Goal: Task Accomplishment & Management: Manage account settings

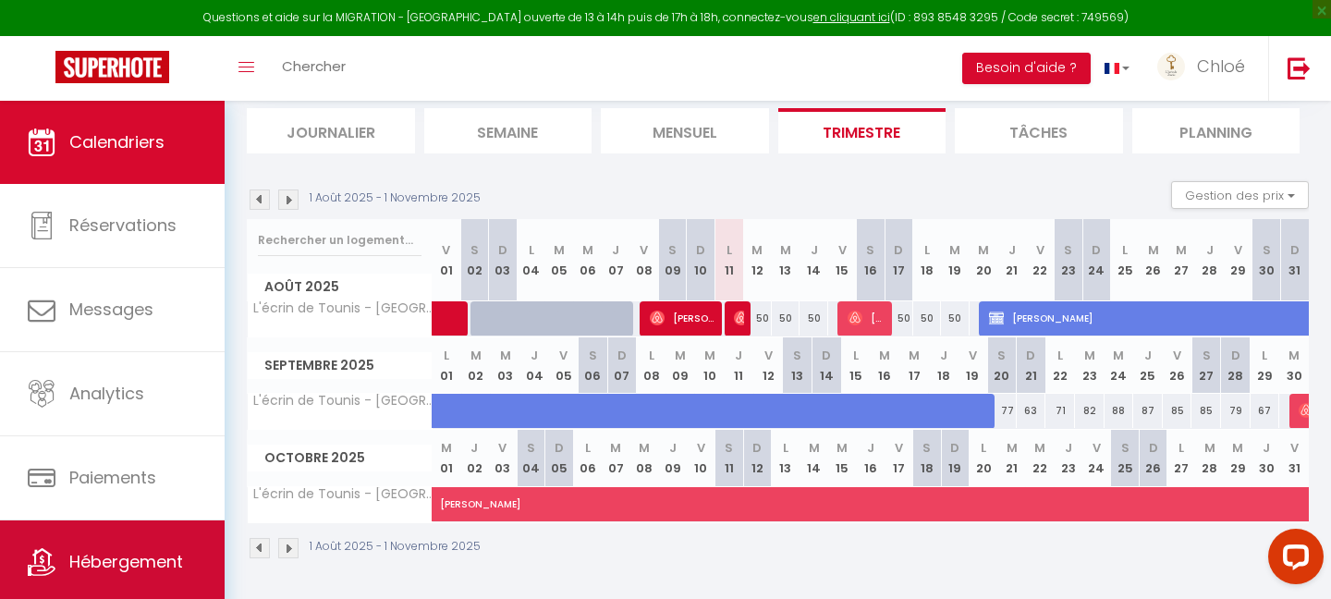
scroll to position [50, 0]
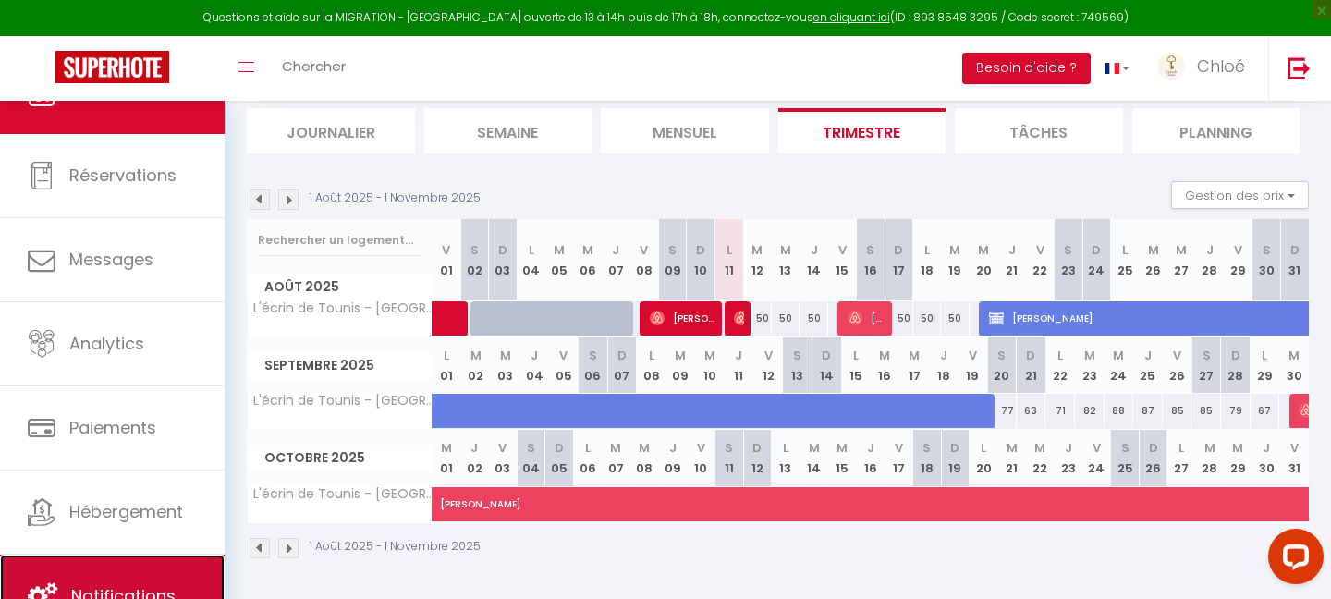
click at [82, 562] on link "Notifications" at bounding box center [112, 596] width 225 height 83
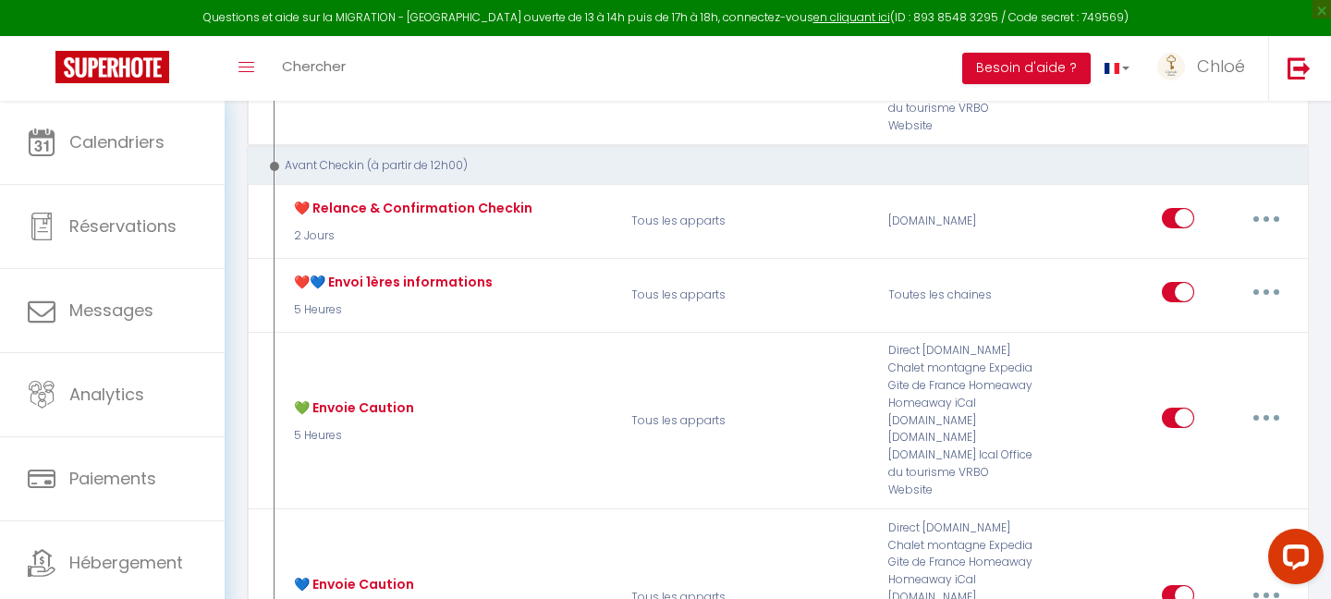
scroll to position [466, 0]
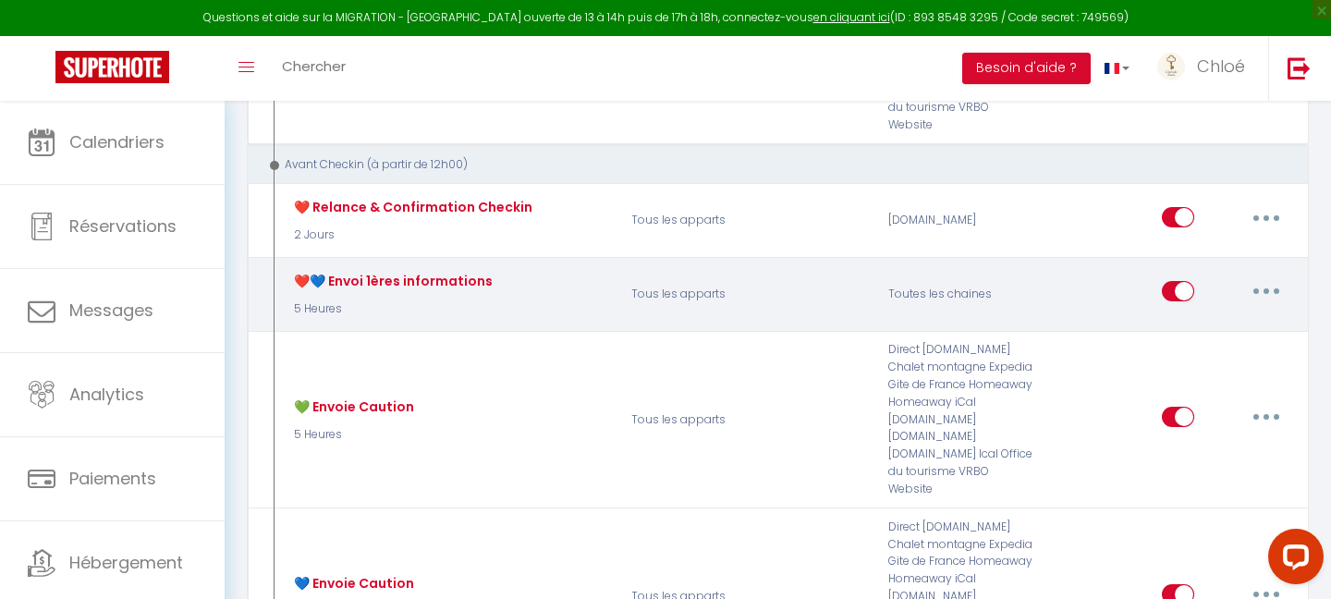
click at [1256, 276] on button "button" at bounding box center [1266, 291] width 52 height 30
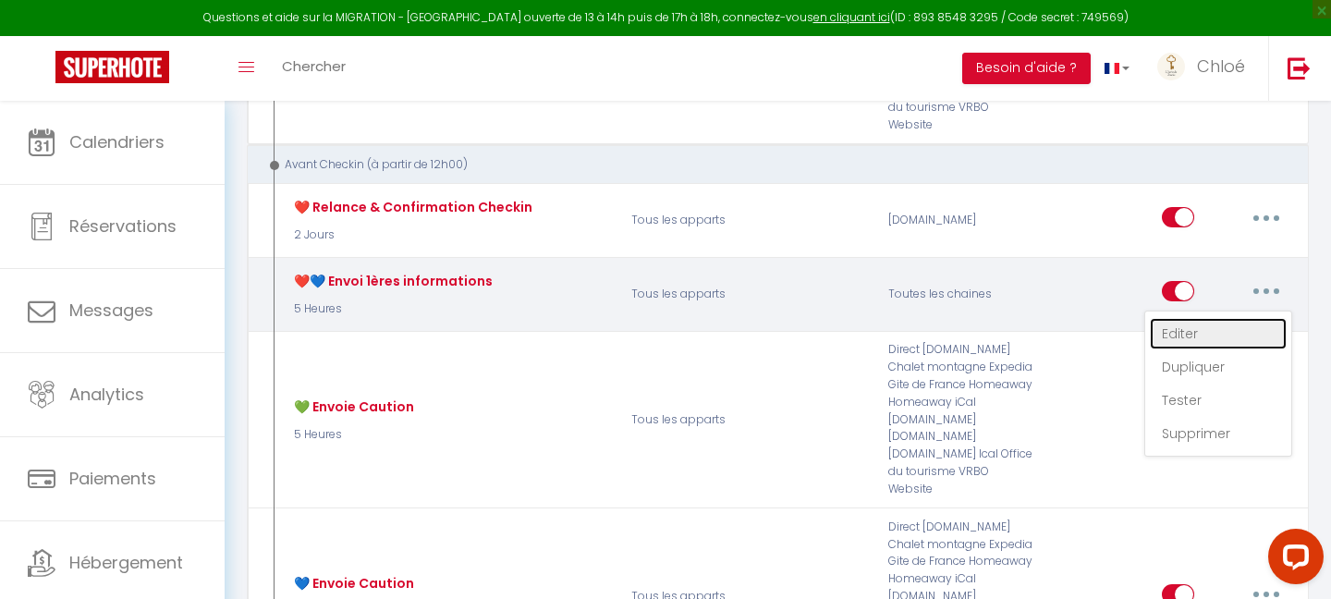
click at [1198, 318] on link "Editer" at bounding box center [1218, 333] width 137 height 31
type input "❤️💙 Envoi 1ères informations"
select select "5 Heures"
select select "if_booking_is_paid"
checkbox input "true"
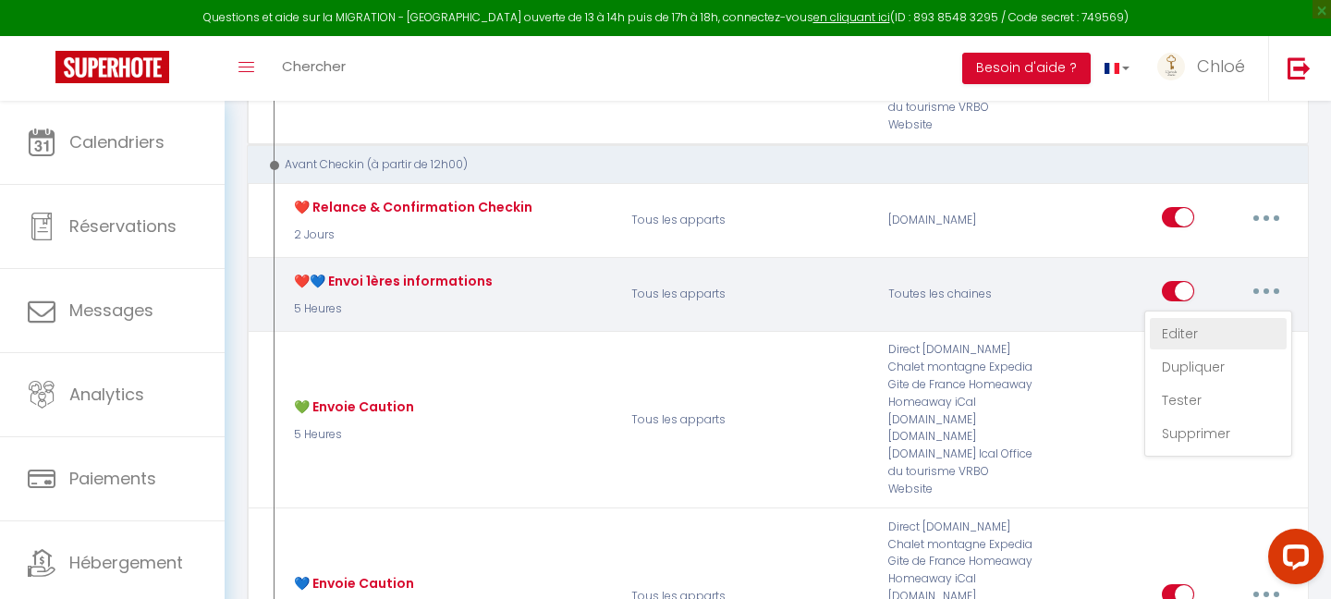
checkbox input "false"
radio input "true"
type input "[GUEST:FIRST_NAME], votre arrivée à [GEOGRAPHIC_DATA] approche !"
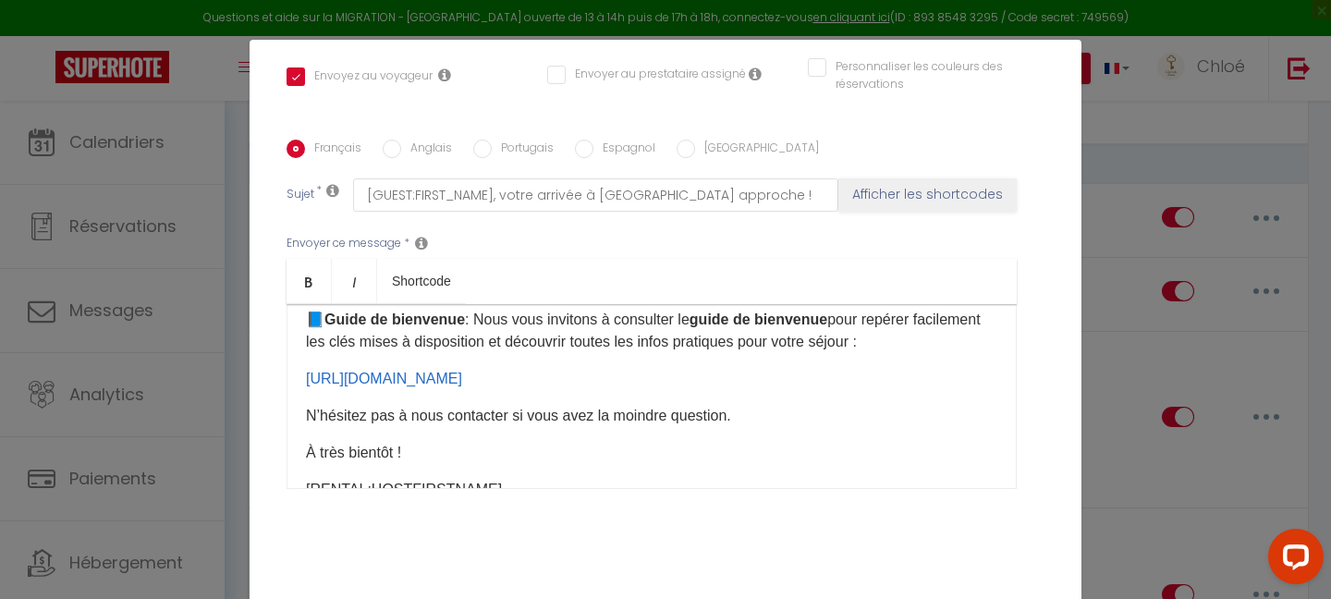
scroll to position [287, 0]
drag, startPoint x: 946, startPoint y: 358, endPoint x: 302, endPoint y: 356, distance: 643.3
click at [302, 356] on div "​Bonjour [GUEST:FIRST_NAME], Votre arrivée à [GEOGRAPHIC_DATA] approche, et nou…" at bounding box center [652, 396] width 730 height 185
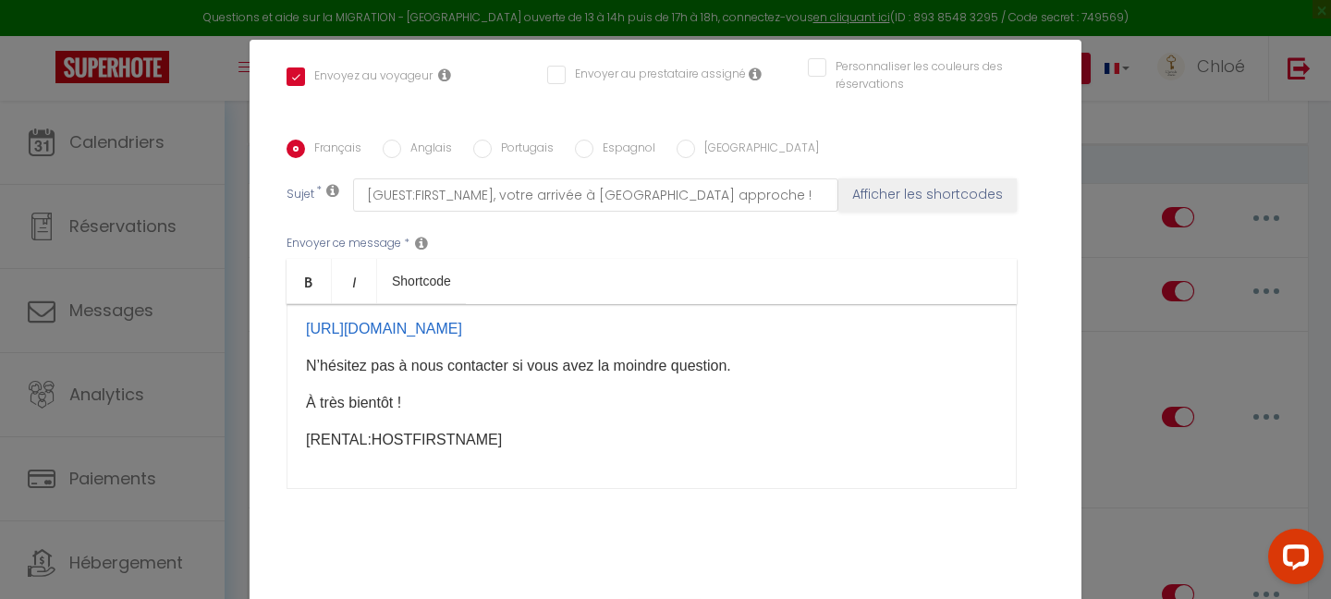
scroll to position [433, 0]
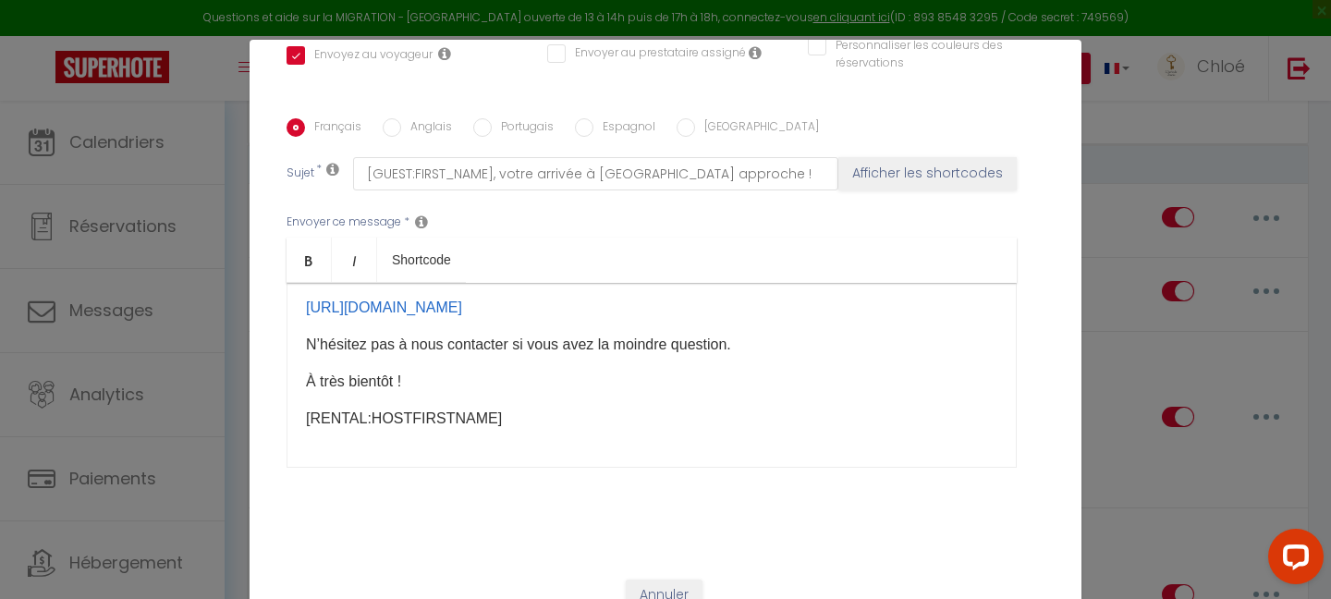
checkbox input "true"
checkbox input "false"
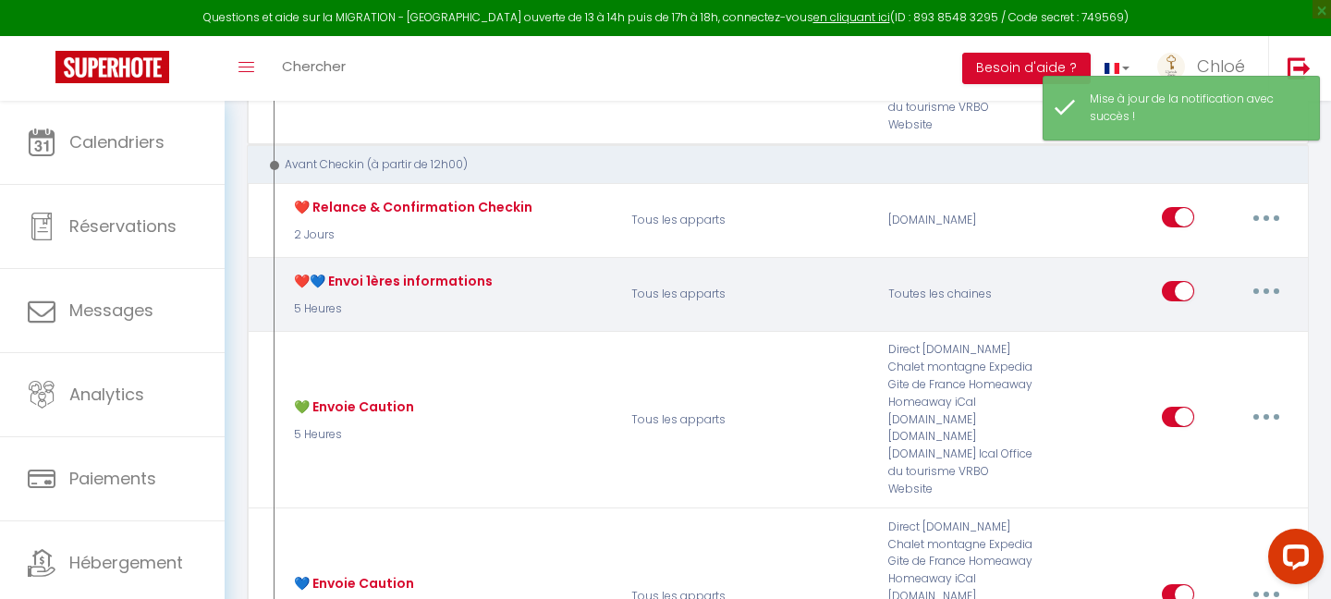
click at [1272, 276] on button "button" at bounding box center [1266, 291] width 52 height 30
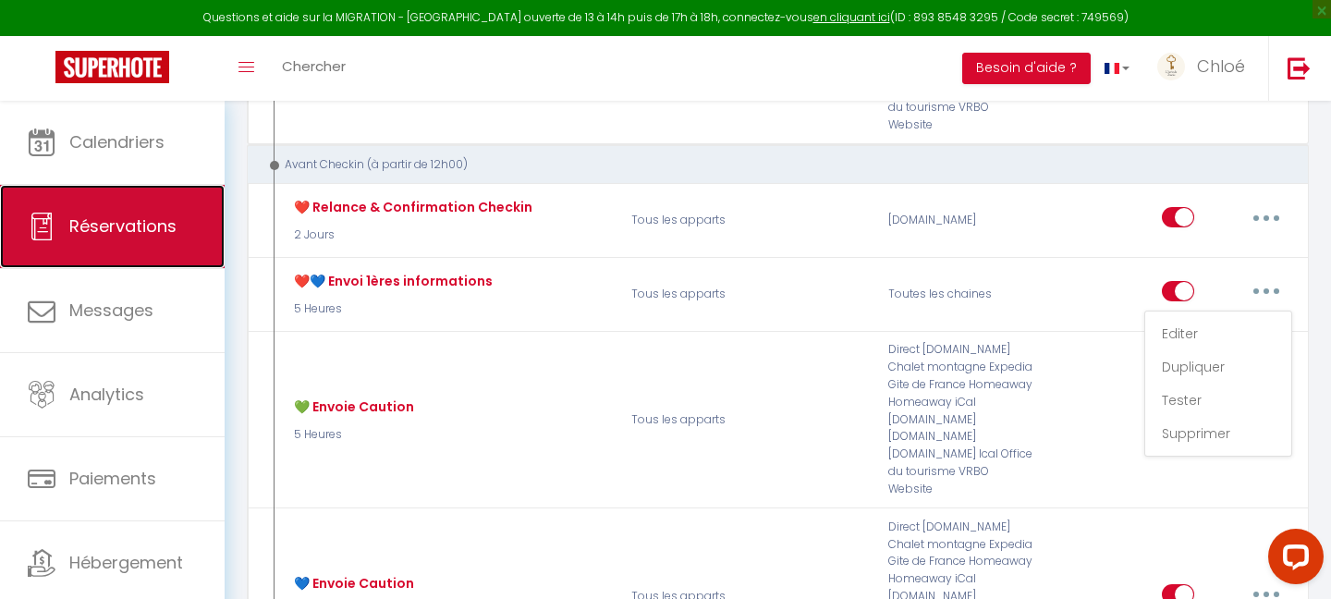
click at [91, 231] on span "Réservations" at bounding box center [122, 225] width 107 height 23
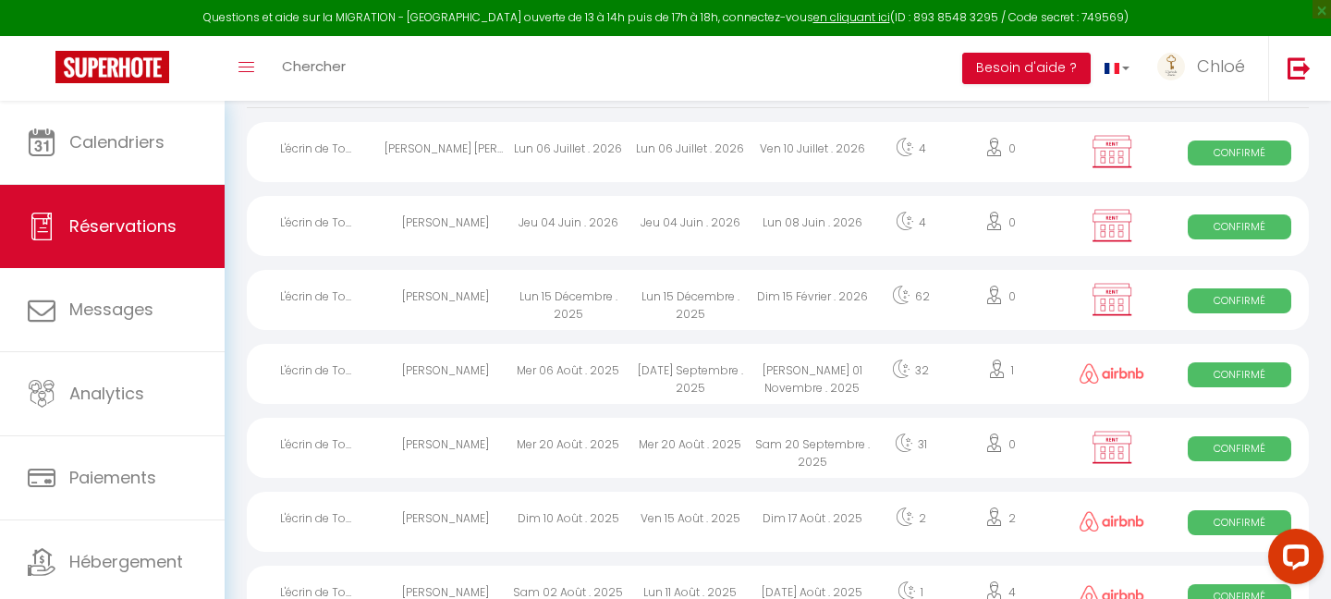
scroll to position [148, 0]
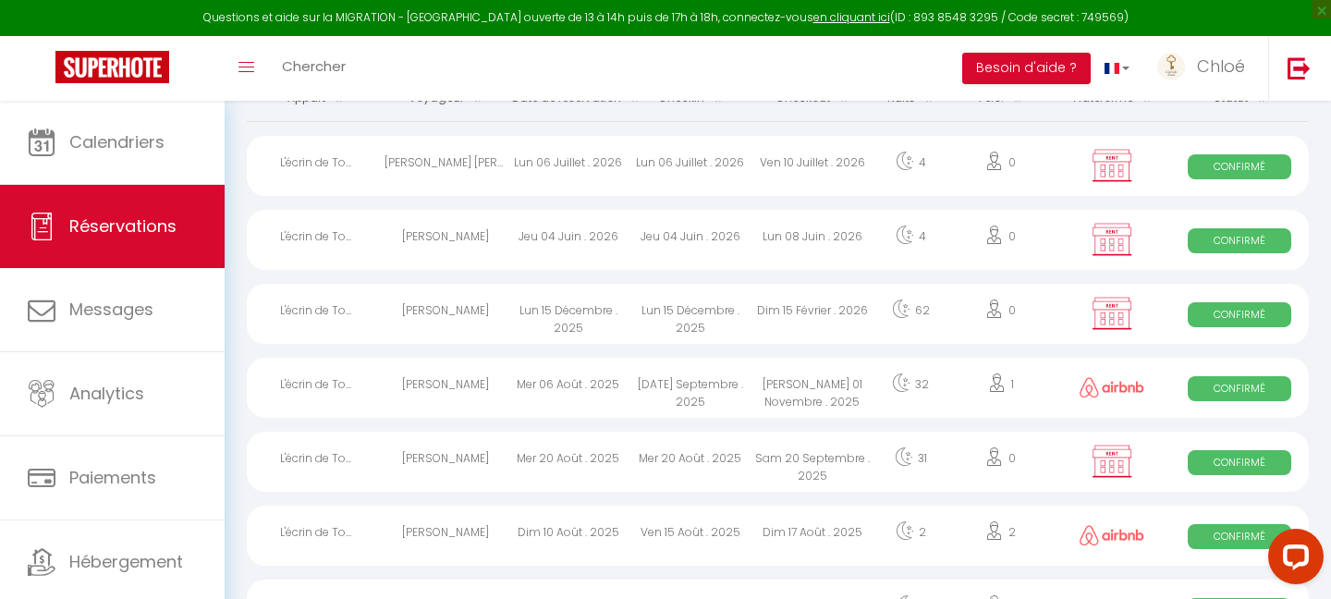
click at [459, 316] on div "[PERSON_NAME]" at bounding box center [446, 314] width 122 height 60
select select "OK"
select select "KO"
select select "0"
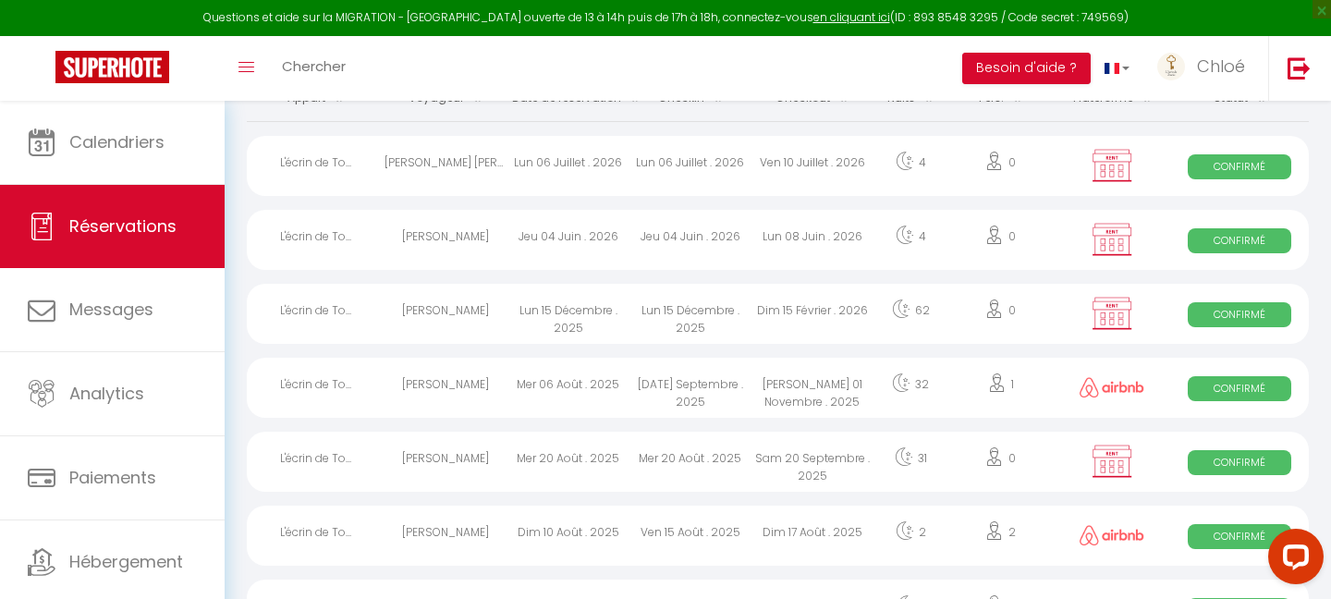
select select "1"
select select
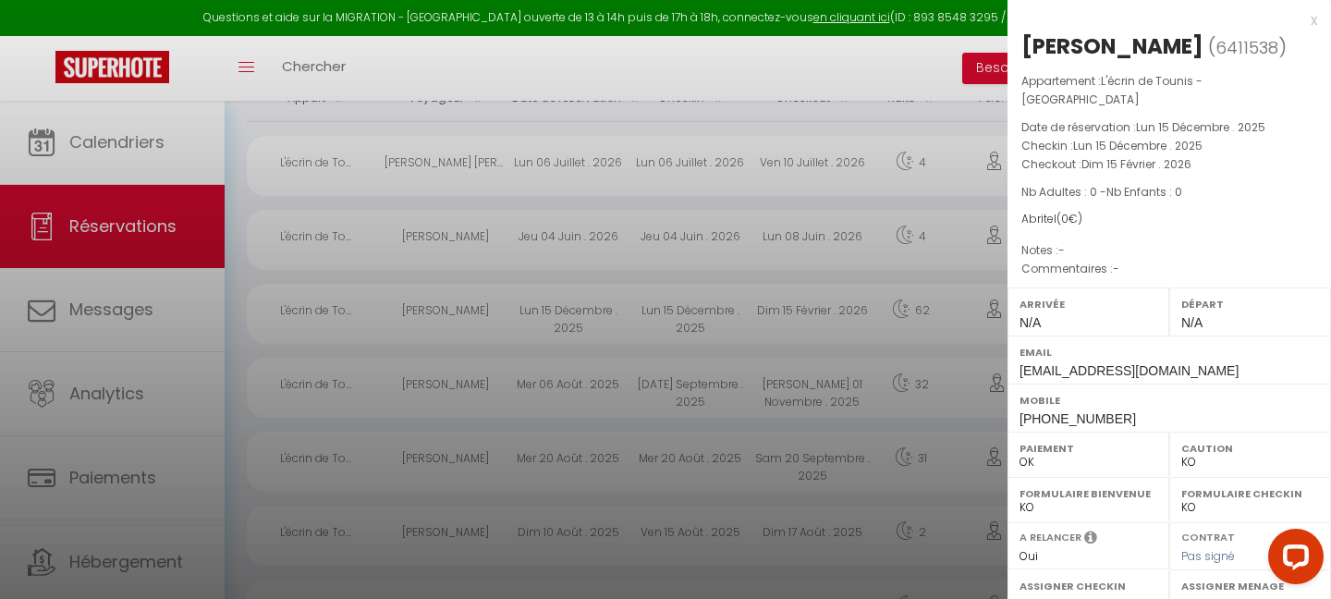
scroll to position [262, 0]
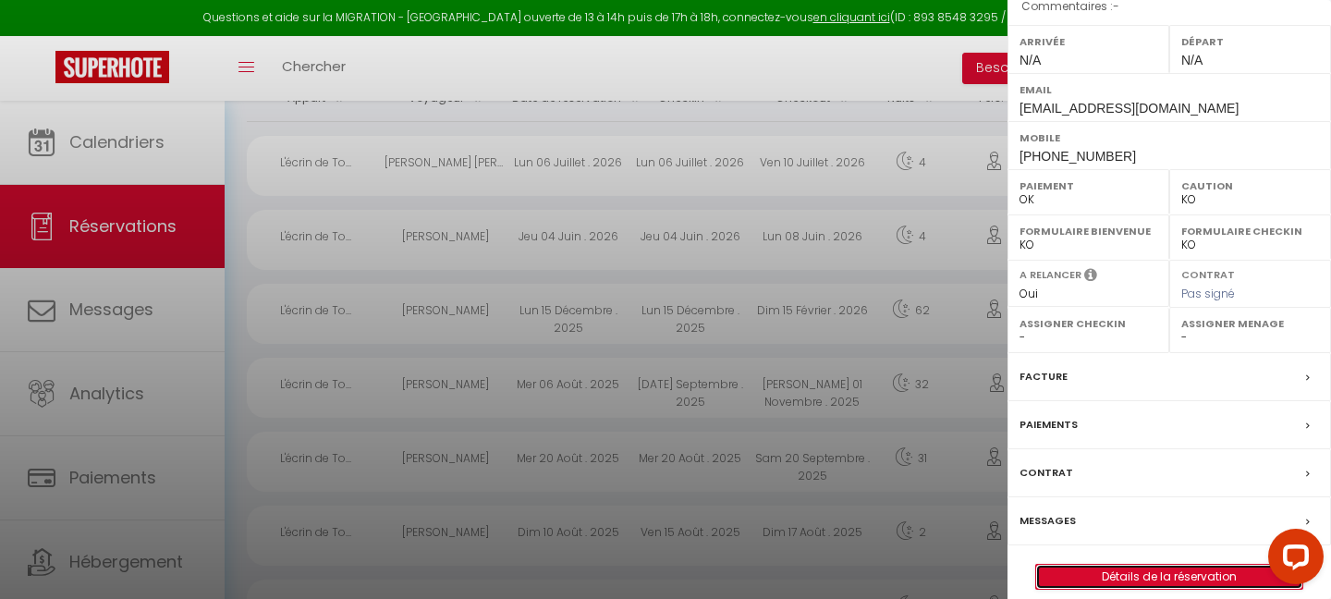
click at [1130, 565] on link "Détails de la réservation" at bounding box center [1169, 577] width 266 height 24
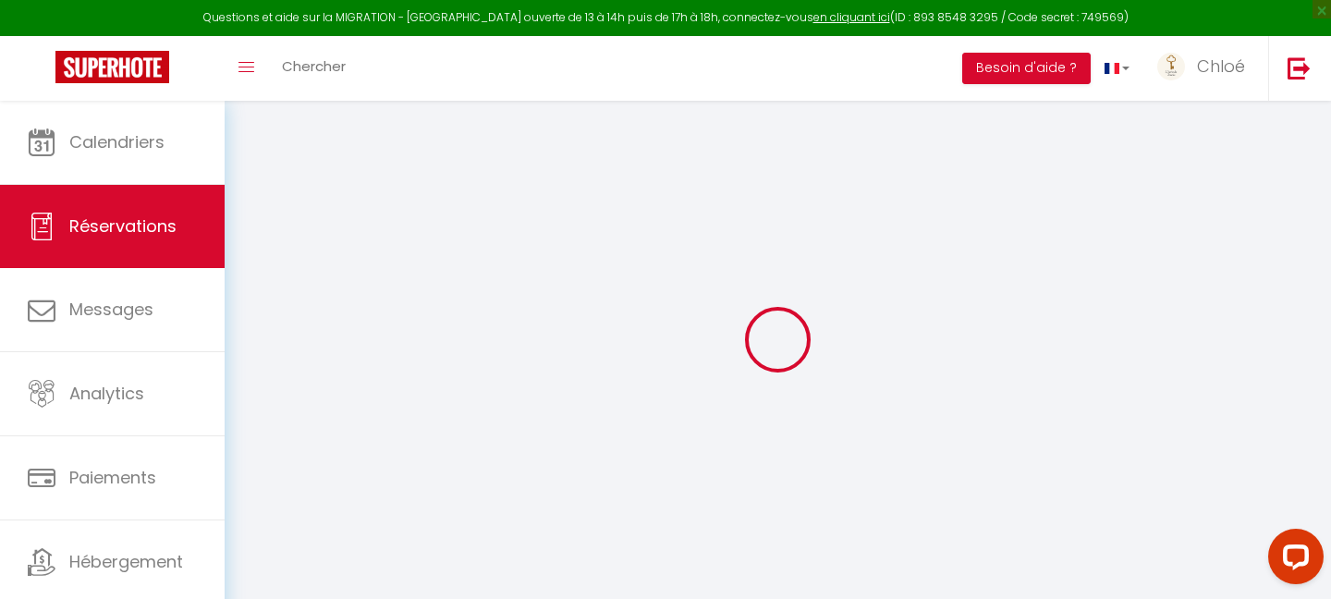
type input "[PERSON_NAME]"
type input "[EMAIL_ADDRESS][DOMAIN_NAME]"
type input "[PHONE_NUMBER]"
select select "US"
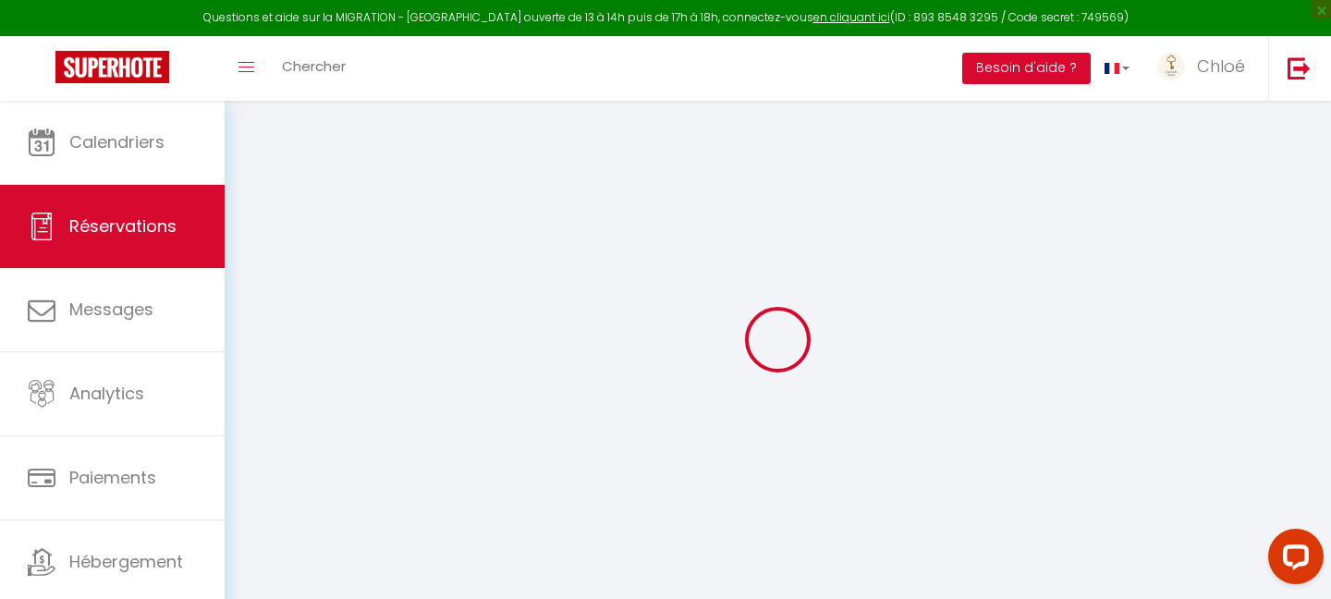
select select "67882"
select select "1"
type input "Lun 15 Décembre 2025"
select select
type input "Dim 15 Février 2026"
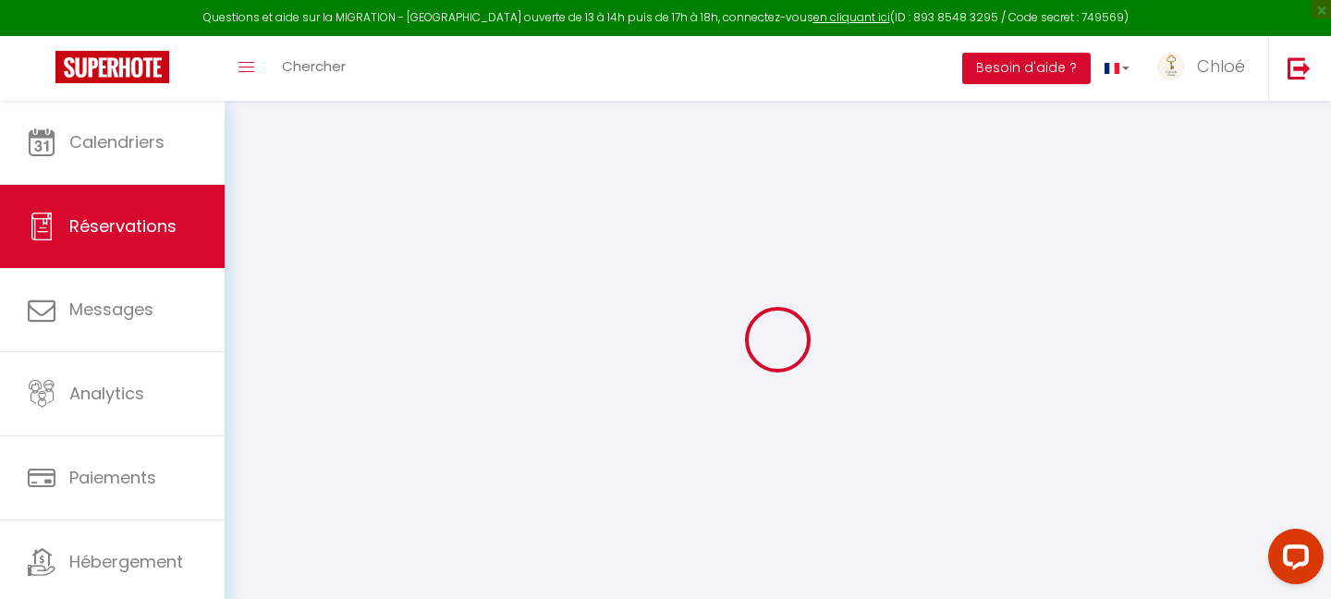
select select
type input "0"
select select "12"
select select
checkbox input "false"
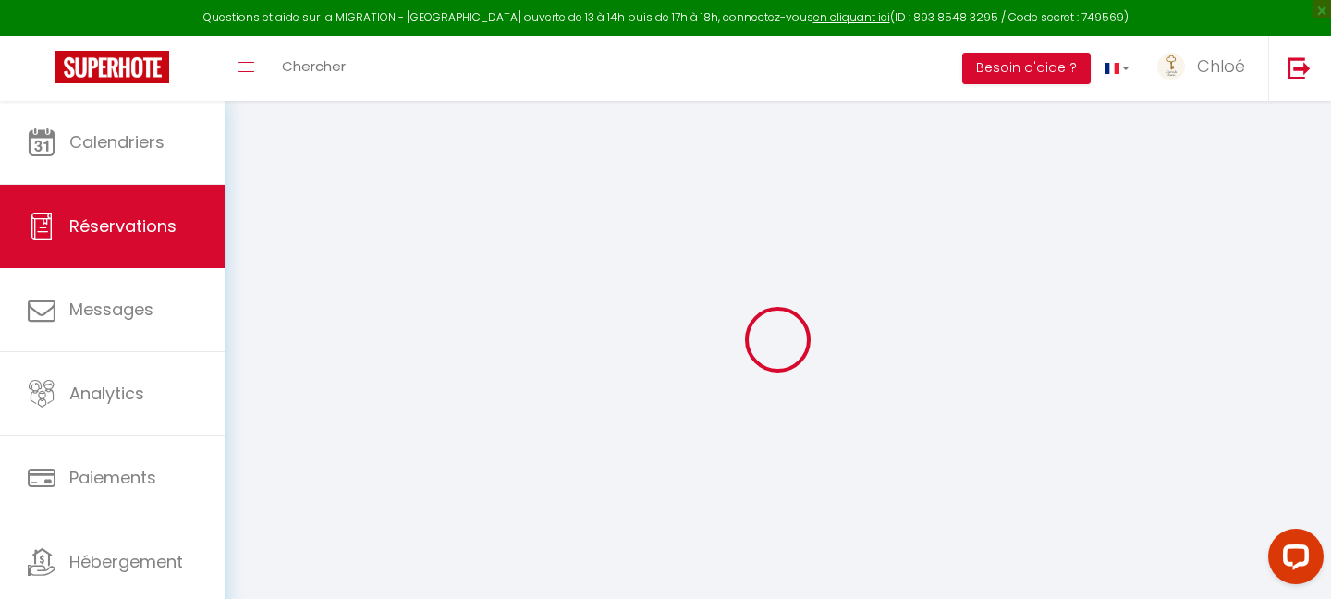
type input "0"
select select "73"
type input "0"
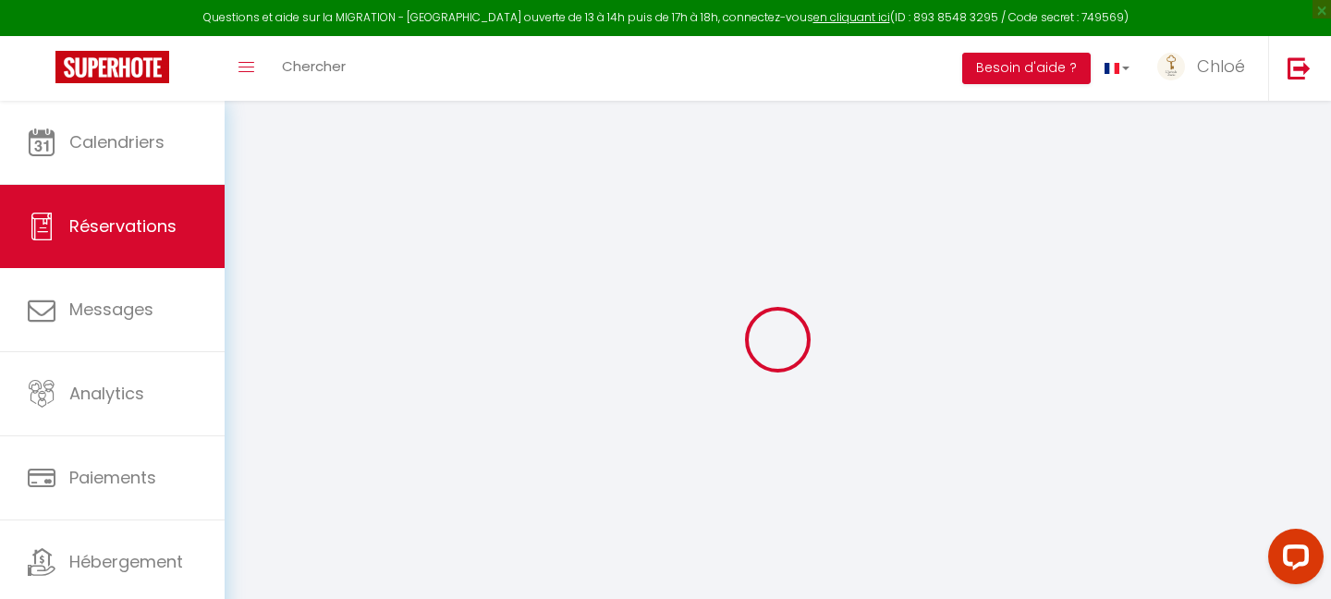
select select
select select "14"
checkbox input "false"
select select
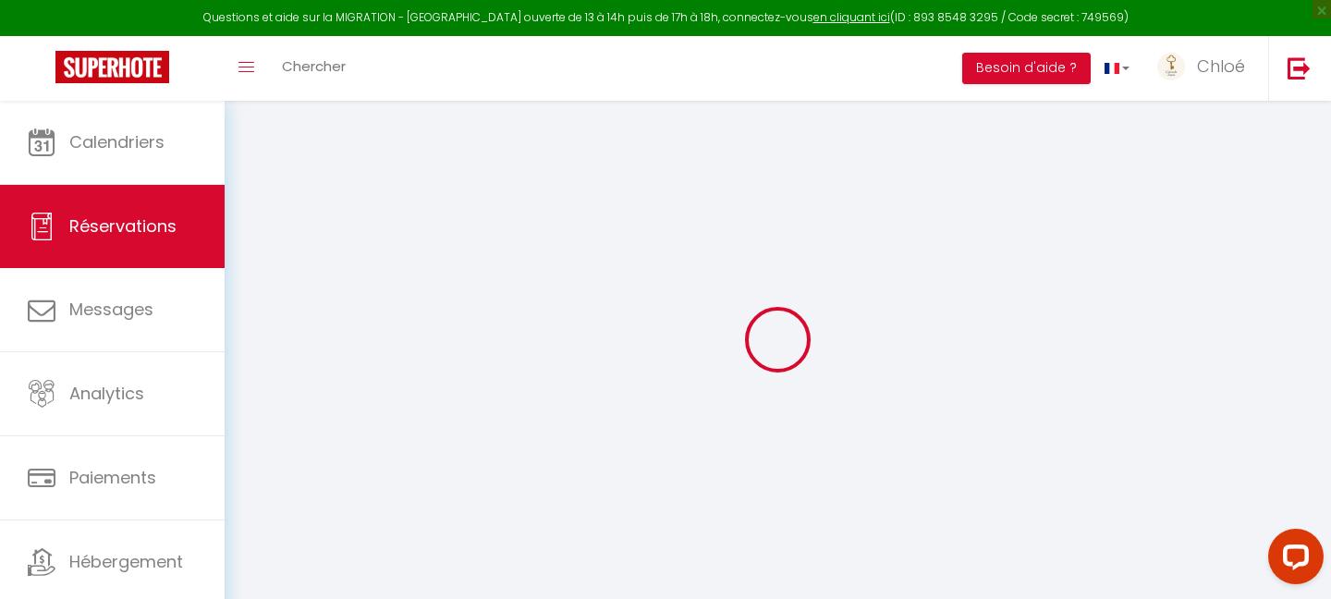
select select
checkbox input "false"
select select
checkbox input "false"
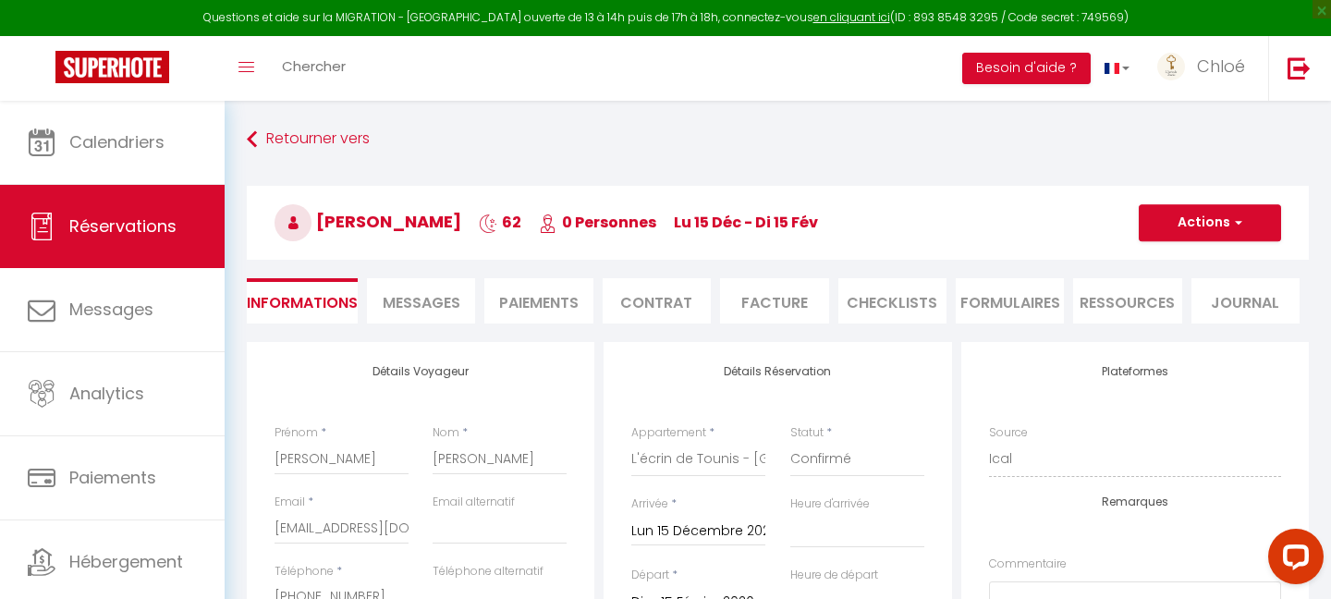
select select
checkbox input "false"
select select
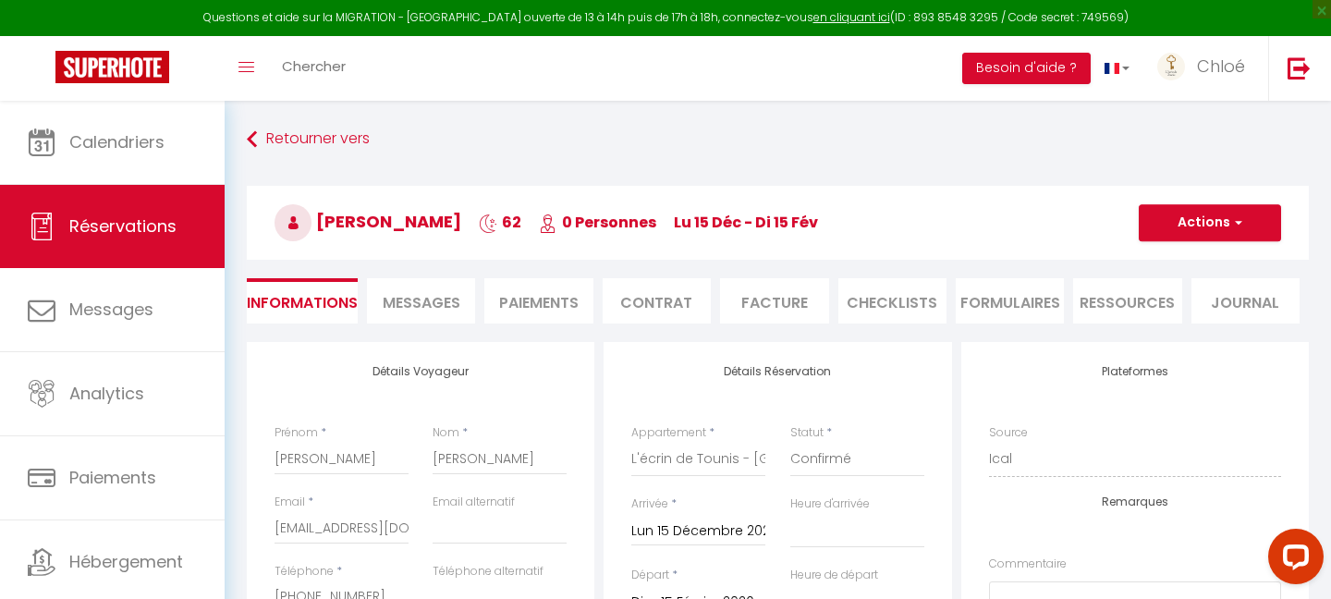
click at [993, 300] on li "FORMULAIRES" at bounding box center [1010, 300] width 108 height 45
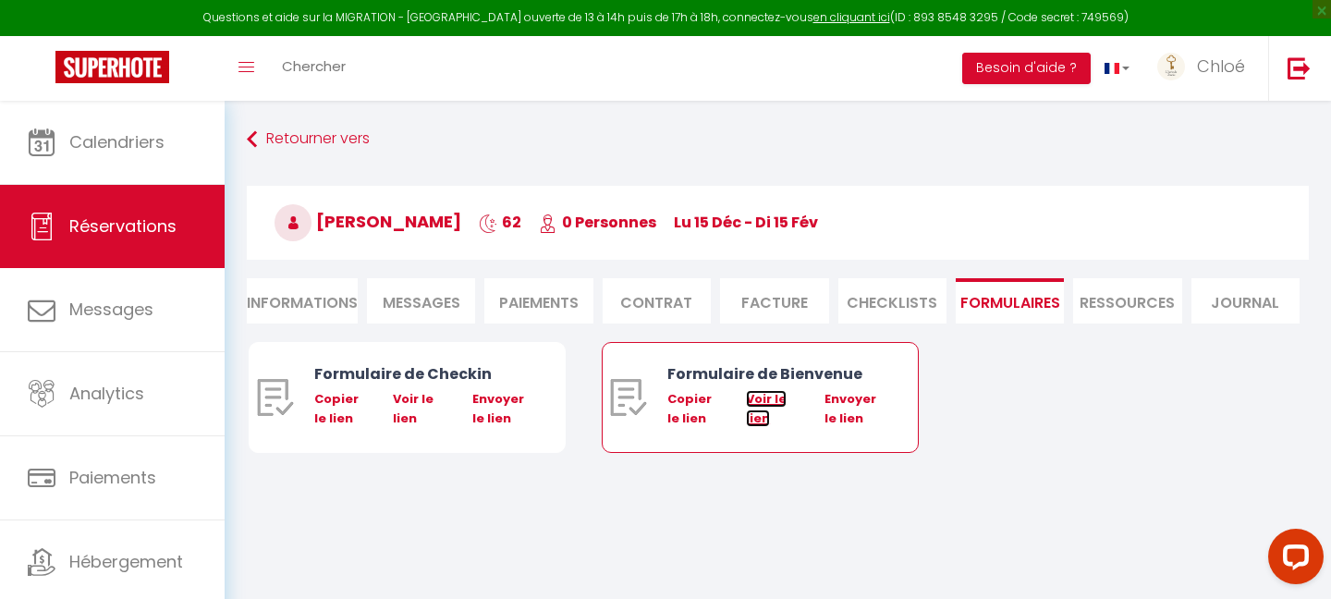
click at [757, 397] on link "Voir le lien" at bounding box center [766, 408] width 41 height 36
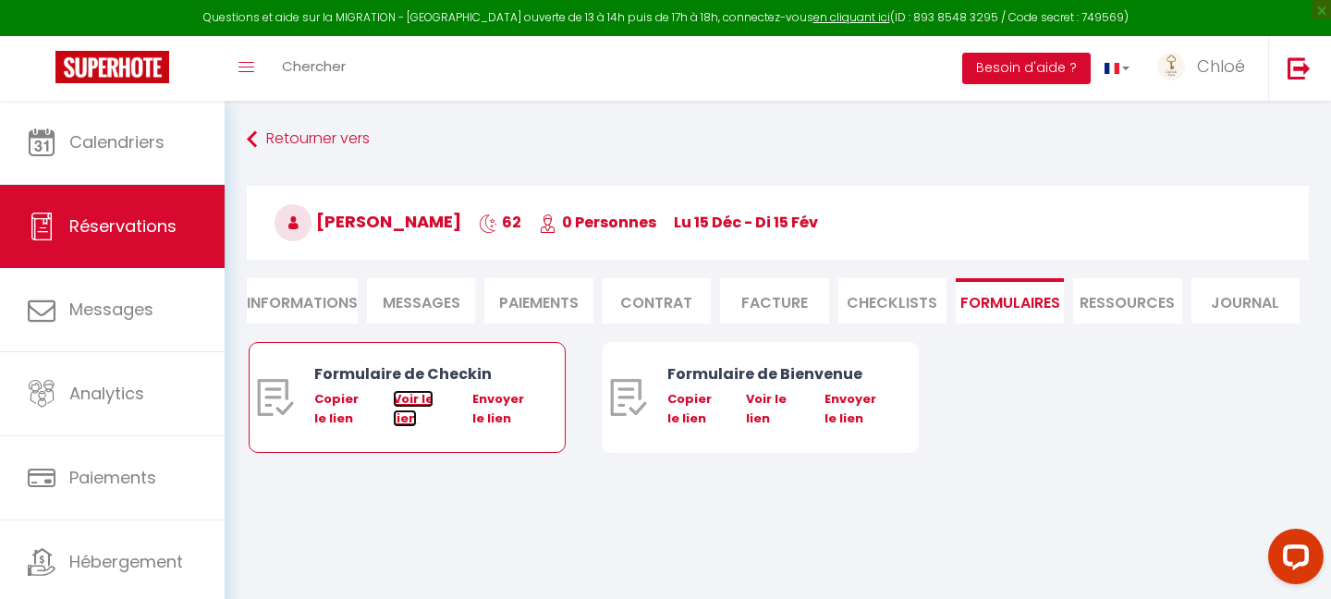
click at [408, 400] on link "Voir le lien" at bounding box center [413, 408] width 41 height 36
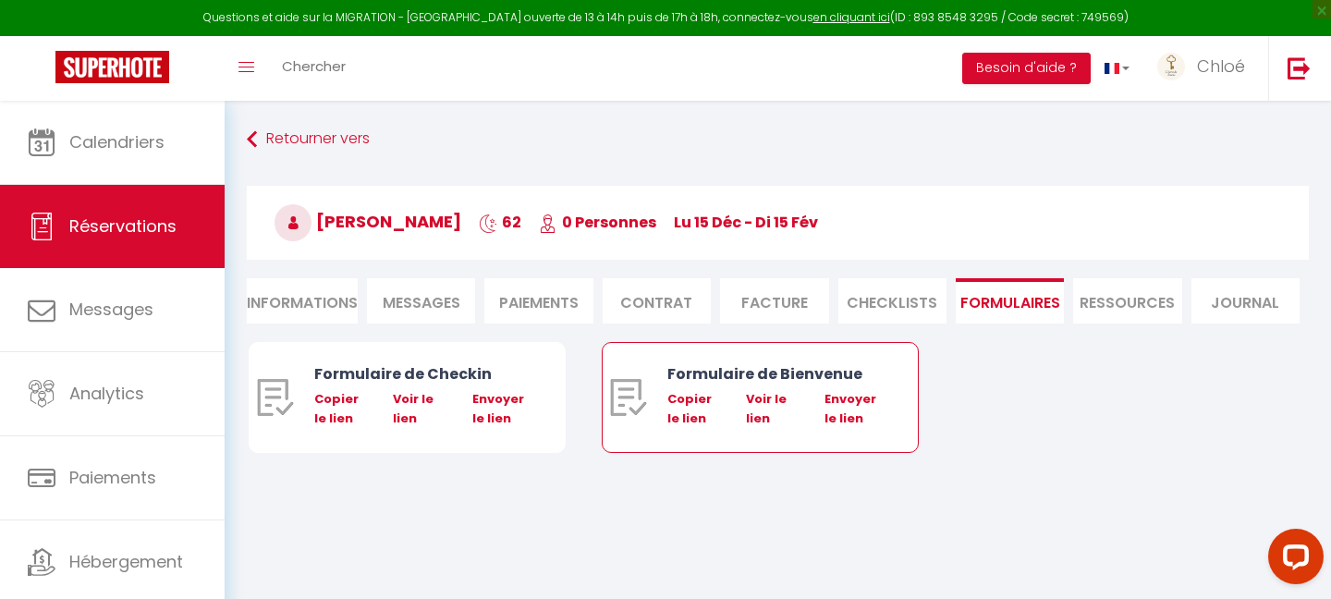
click at [686, 396] on div "Copier le lien" at bounding box center [694, 409] width 55 height 38
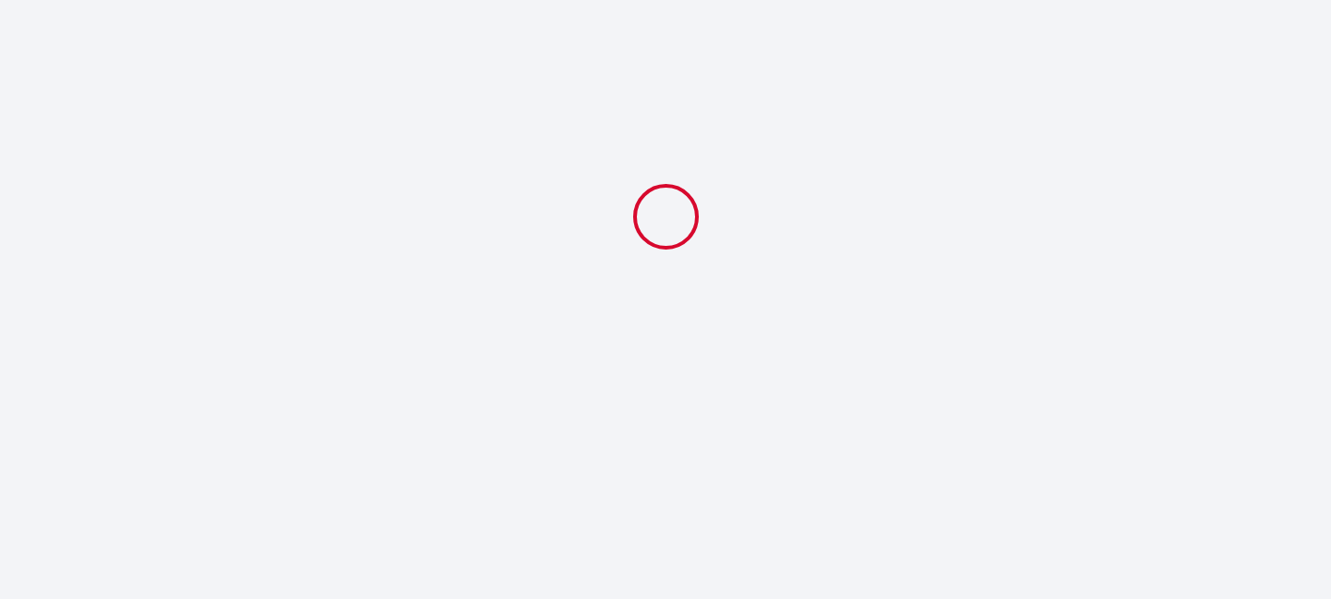
select select
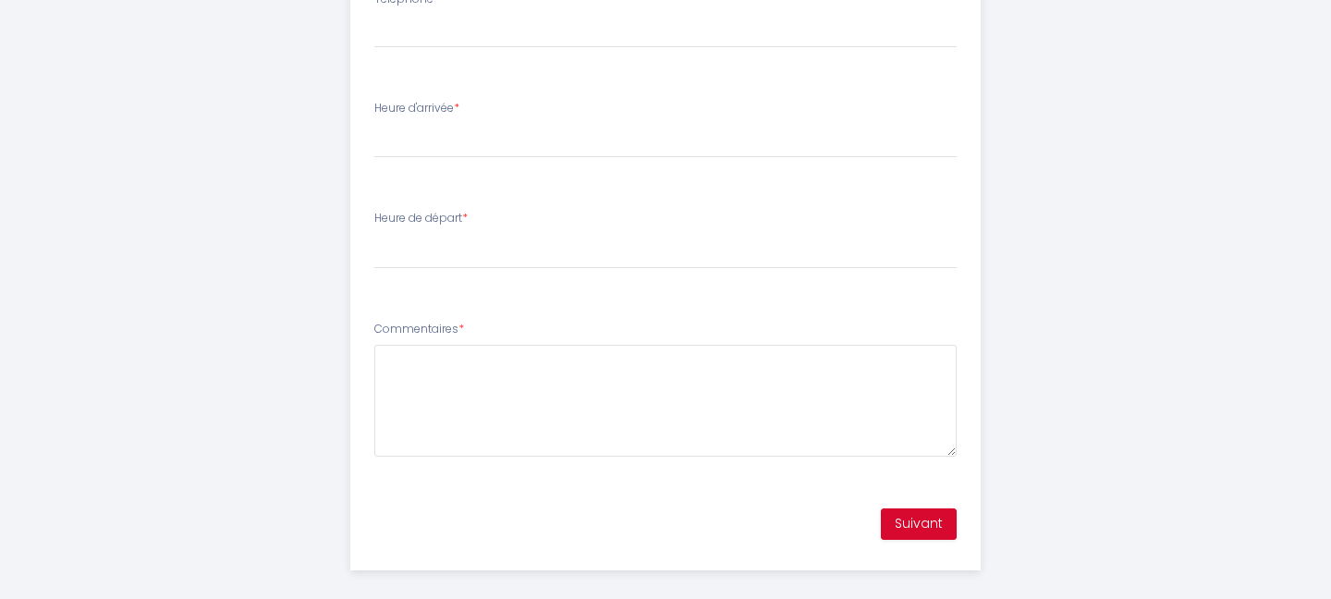
scroll to position [1041, 0]
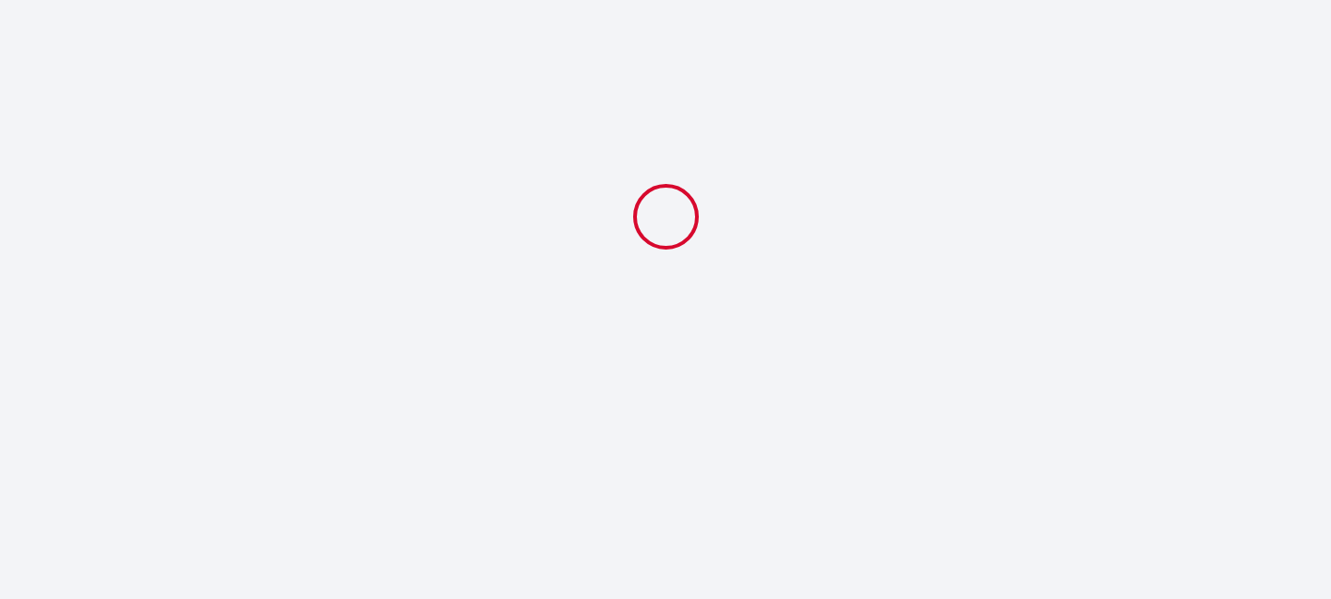
select select
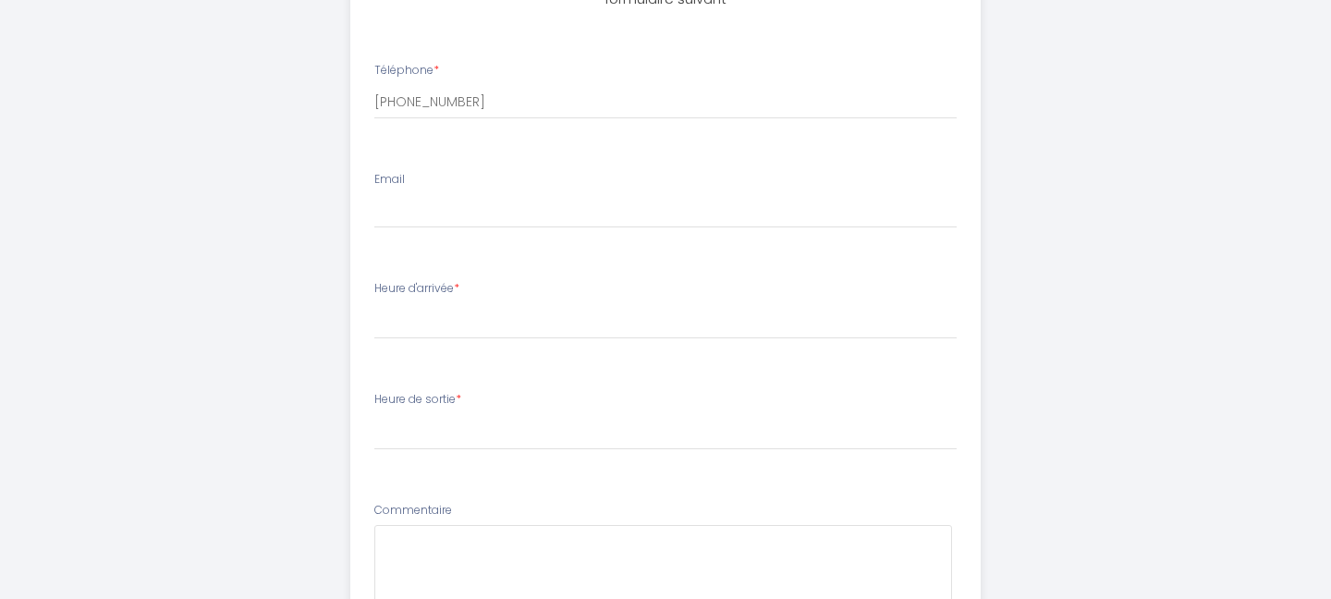
scroll to position [1032, 0]
